Goal: Transaction & Acquisition: Purchase product/service

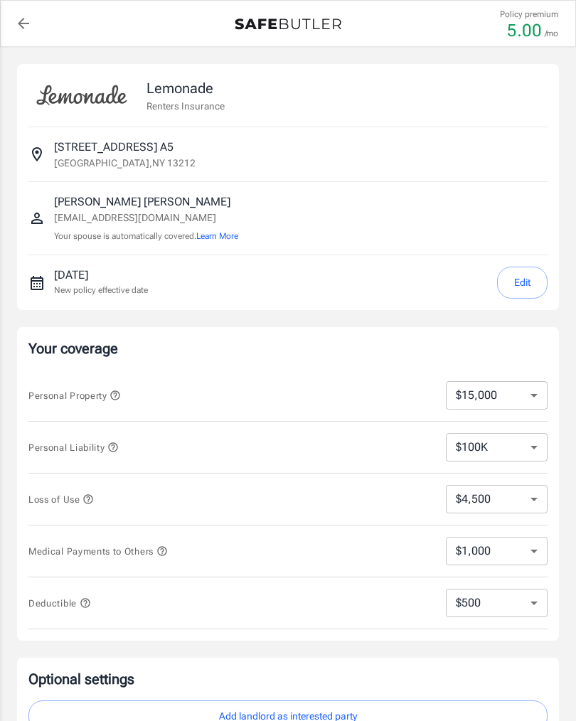
select select "15000"
select select "500"
click at [530, 448] on select "$100K $200K $300K $400K $500K $1M" at bounding box center [497, 447] width 102 height 28
select select "300000"
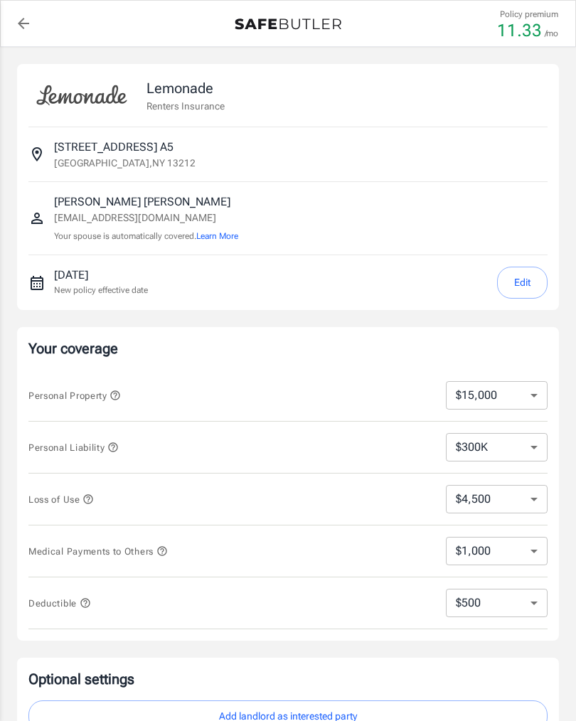
click at [536, 395] on select "$10,000 $15,000 $20,000 $25,000 $30,000 $40,000 $50,000 $100K $150K $200K $250K" at bounding box center [497, 395] width 102 height 28
select select "10000"
select select "3000"
click at [532, 601] on select "$250 $500 $1,000 $2,500" at bounding box center [497, 603] width 102 height 28
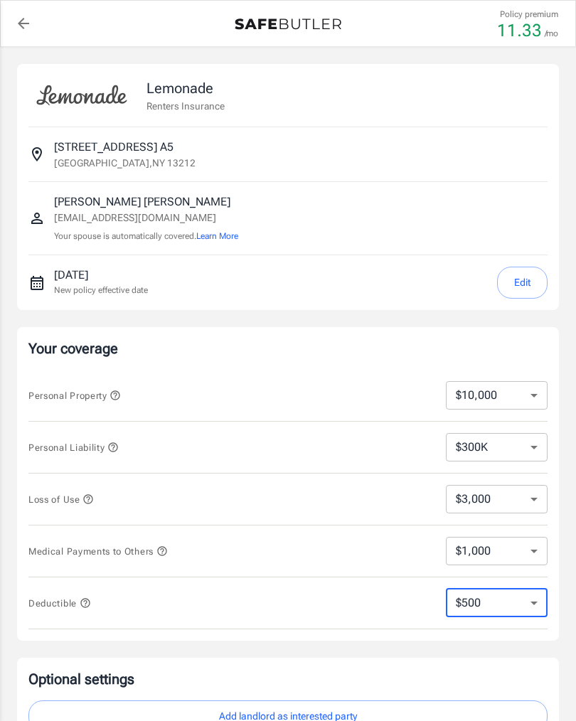
select select "250"
click at [515, 606] on select "$250 $500 $1,000 $2,500" at bounding box center [497, 603] width 102 height 28
select select "1000"
click at [526, 607] on select "$250 $500 $1,000 $2,500" at bounding box center [497, 603] width 102 height 28
select select "250"
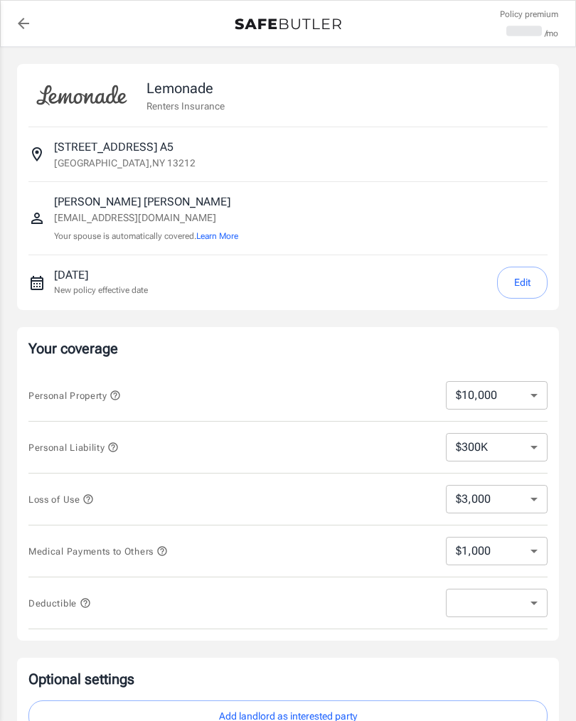
select select "250"
click at [530, 497] on select "$3,000 $6,000 $12,000 $21,000 $36,000 $60,000 $96,000 $153K $198K" at bounding box center [497, 499] width 102 height 28
click at [530, 552] on select "$1,000 $2,000 $3,000 $4,000 $5,000" at bounding box center [497, 551] width 102 height 28
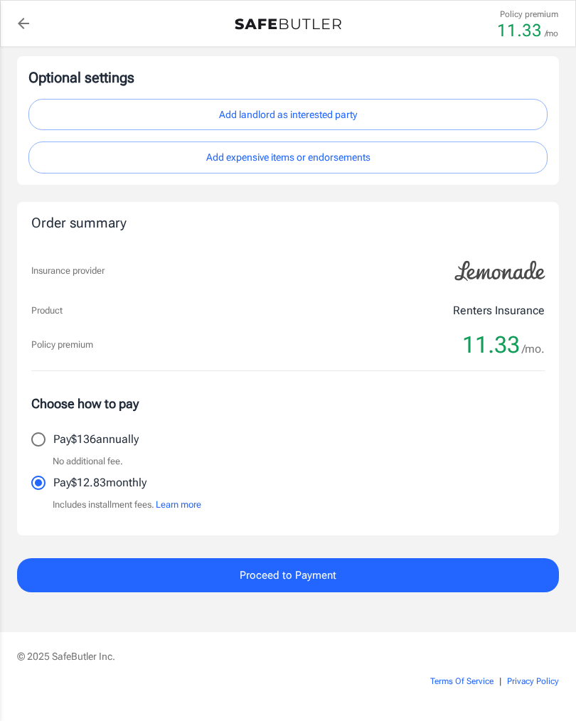
scroll to position [604, 0]
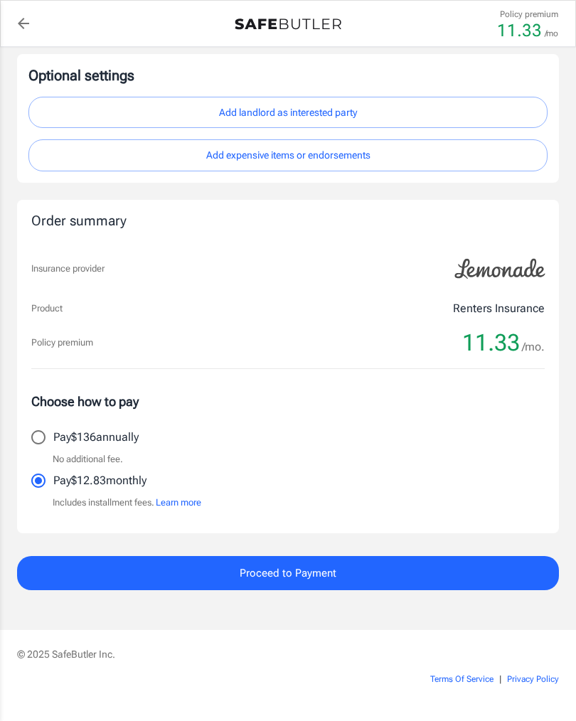
click at [200, 572] on button "Proceed to Payment" at bounding box center [288, 573] width 542 height 34
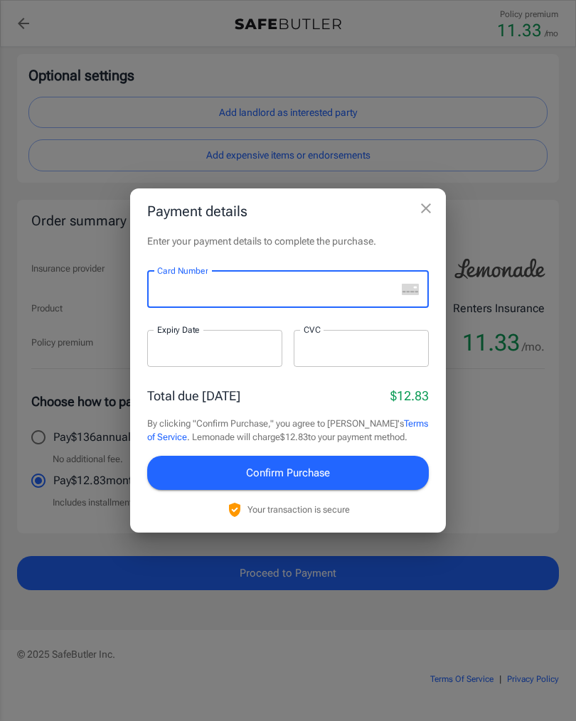
scroll to position [603, 0]
click at [408, 296] on div "Card Number" at bounding box center [288, 289] width 282 height 37
click at [407, 289] on rect "unknown" at bounding box center [410, 289] width 17 height 11
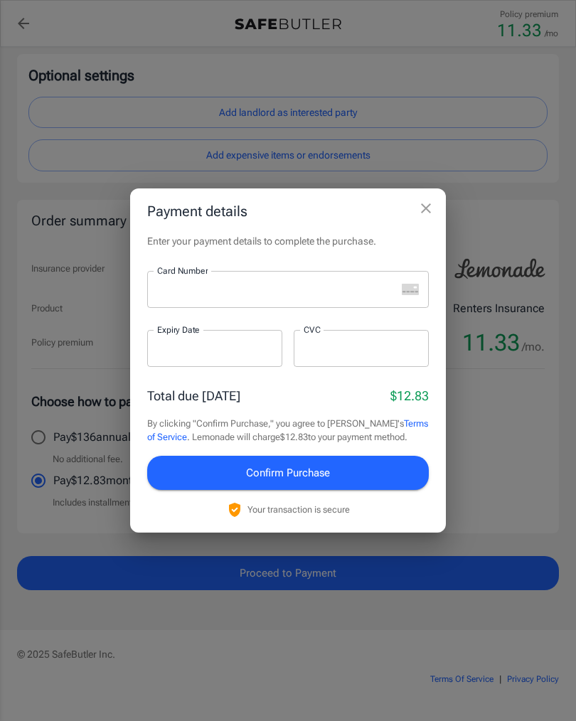
click at [411, 287] on rect "unknown" at bounding box center [410, 289] width 17 height 11
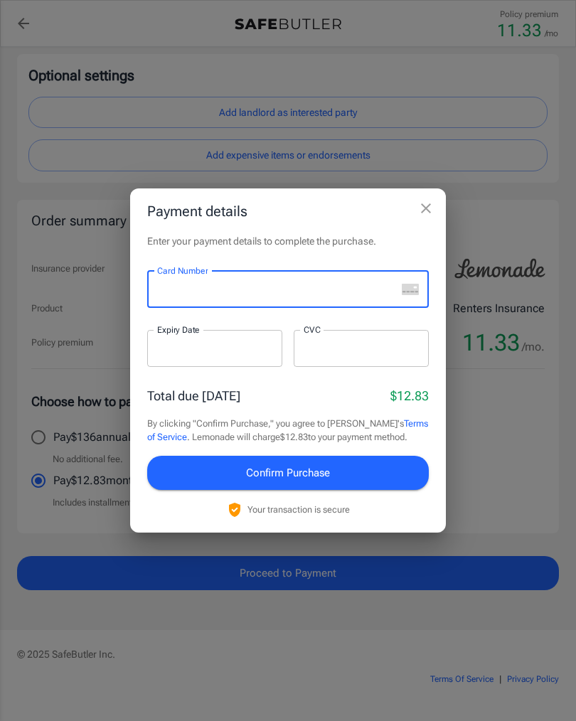
scroll to position [603, 0]
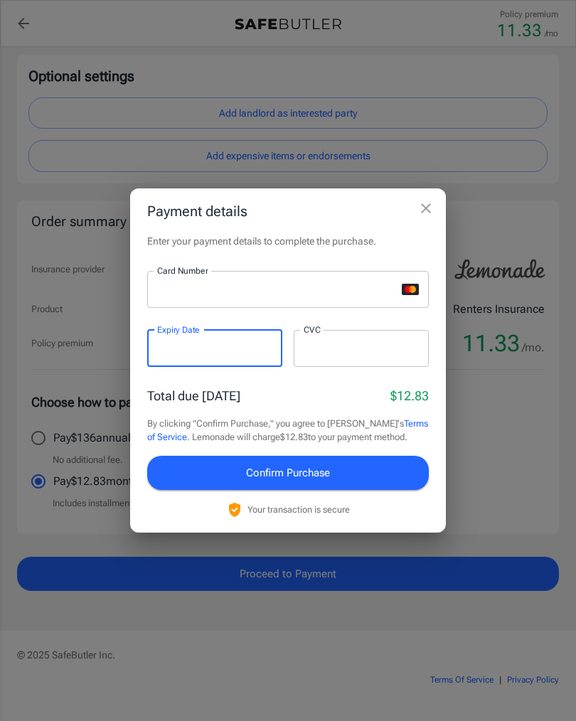
click at [341, 355] on iframe at bounding box center [361, 348] width 115 height 14
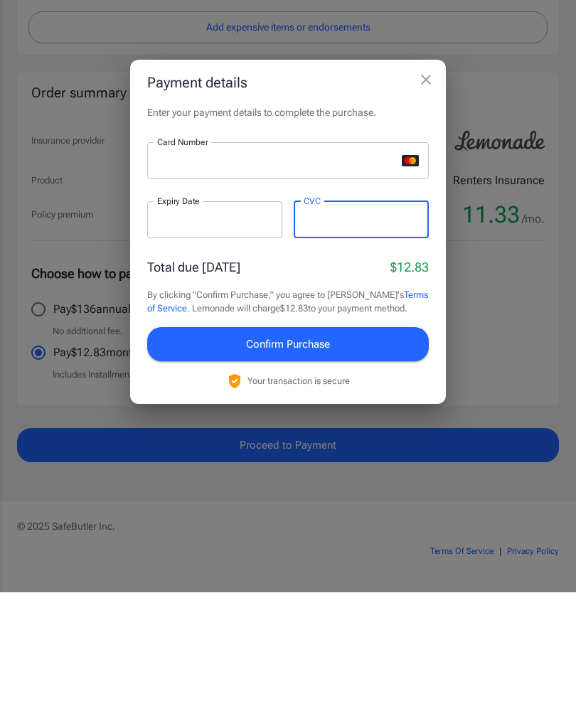
click at [306, 463] on span "Confirm Purchase" at bounding box center [288, 472] width 84 height 18
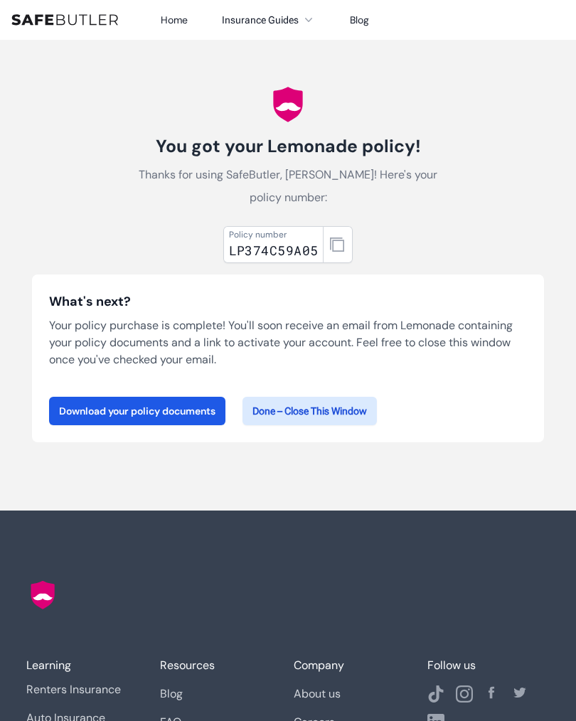
click at [124, 411] on link "Download your policy documents" at bounding box center [137, 411] width 176 height 28
